Goal: Find specific page/section: Find specific page/section

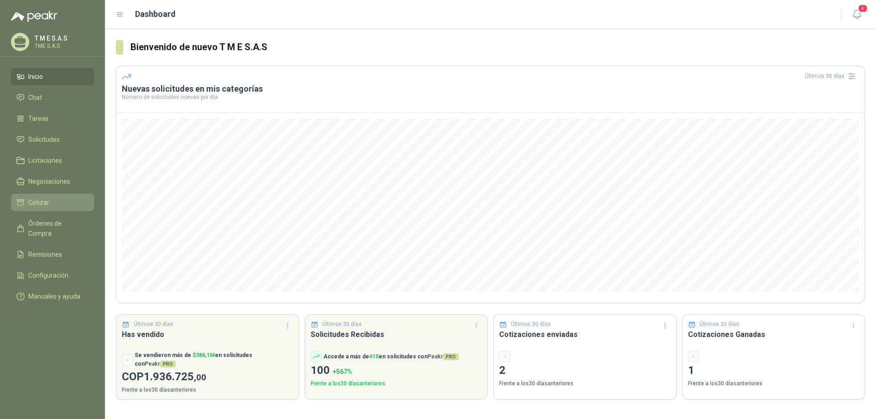
click at [43, 198] on span "Cotizar" at bounding box center [38, 203] width 21 height 10
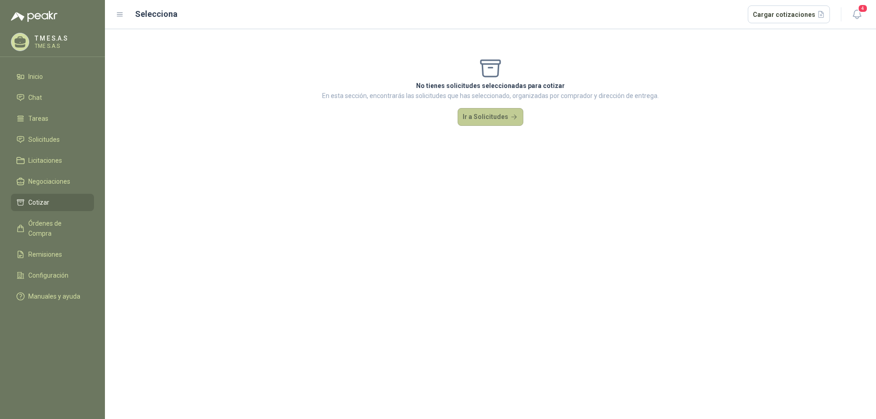
click at [491, 116] on button "Ir a Solicitudes" at bounding box center [491, 117] width 66 height 18
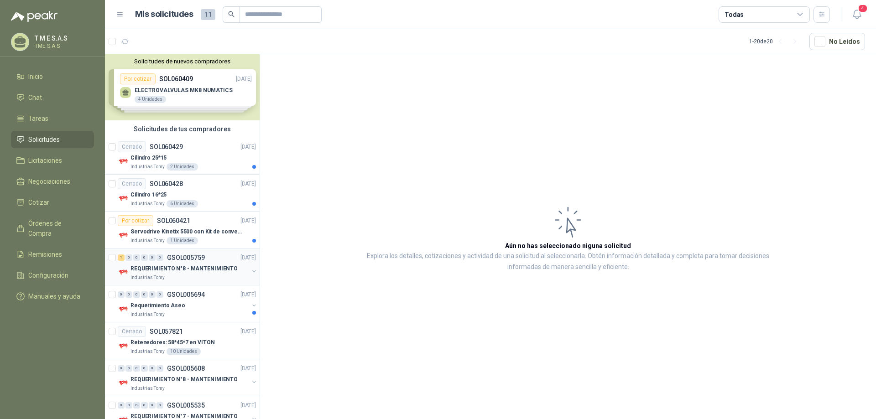
click at [219, 265] on p "REQUERIMIENTO N°8 - MANTENIMIENTO" at bounding box center [184, 269] width 107 height 9
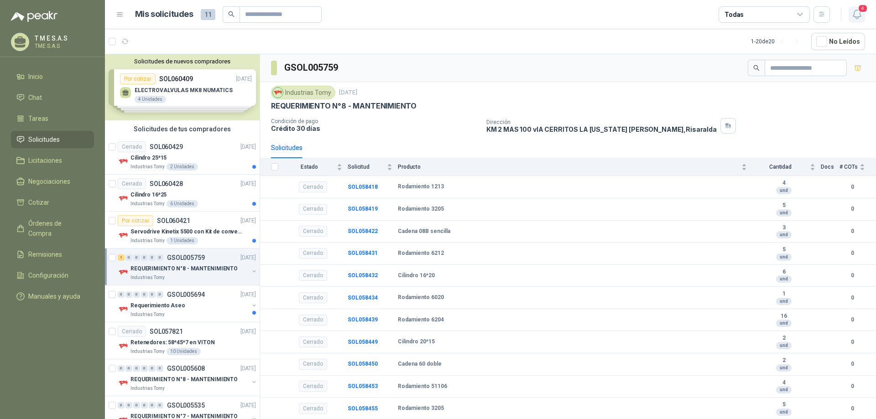
click at [865, 9] on span "4" at bounding box center [863, 8] width 10 height 9
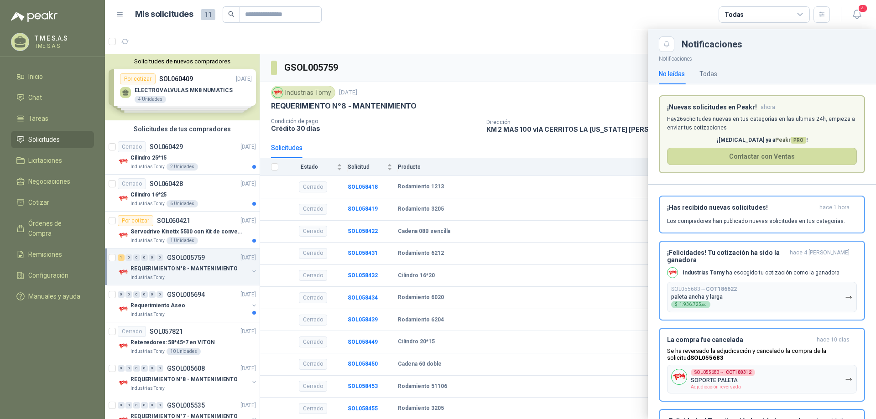
click at [198, 200] on div at bounding box center [490, 224] width 771 height 390
